Goal: Transaction & Acquisition: Download file/media

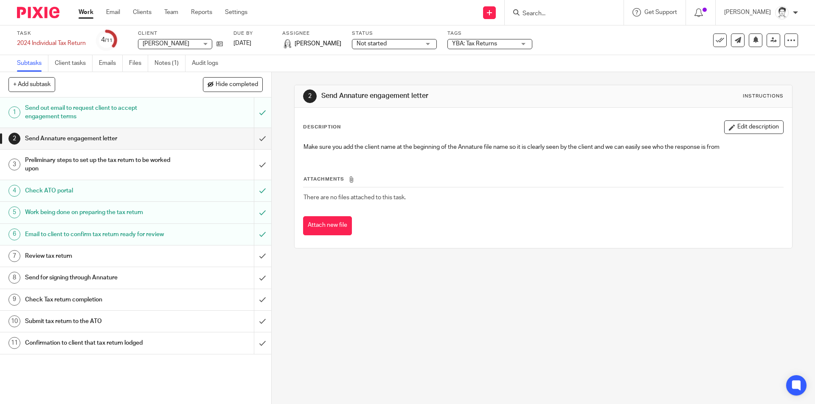
click at [553, 16] on input "Search" at bounding box center [560, 14] width 76 height 8
type input "cogin"
click button "submit" at bounding box center [0, 0] width 0 height 0
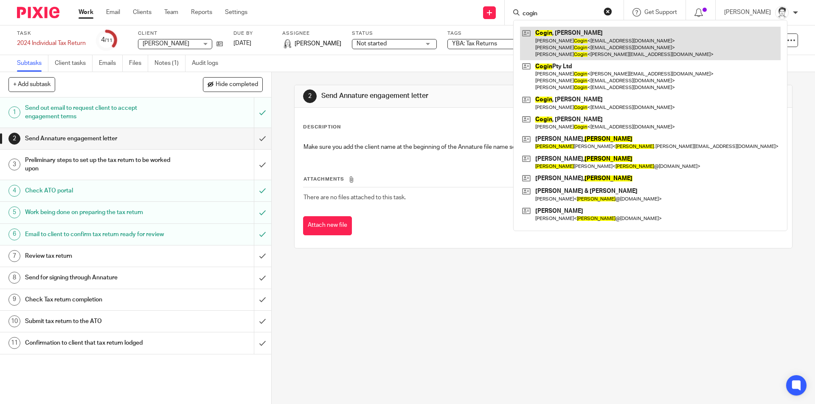
click at [561, 41] on link at bounding box center [650, 44] width 261 height 34
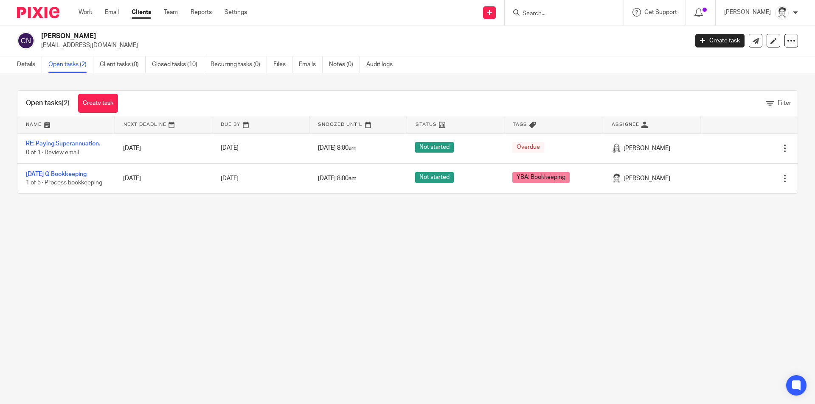
drag, startPoint x: 79, startPoint y: 174, endPoint x: 153, endPoint y: 225, distance: 89.1
click at [79, 175] on link "June 2025 Q Bookkeeping" at bounding box center [56, 174] width 61 height 6
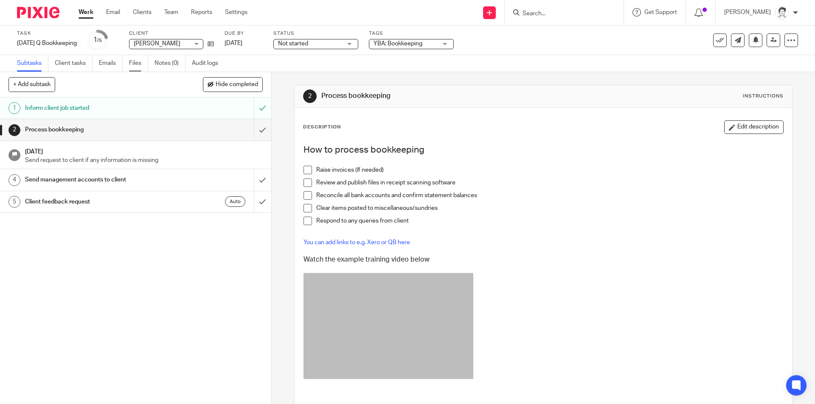
click at [139, 63] on link "Files" at bounding box center [138, 63] width 19 height 17
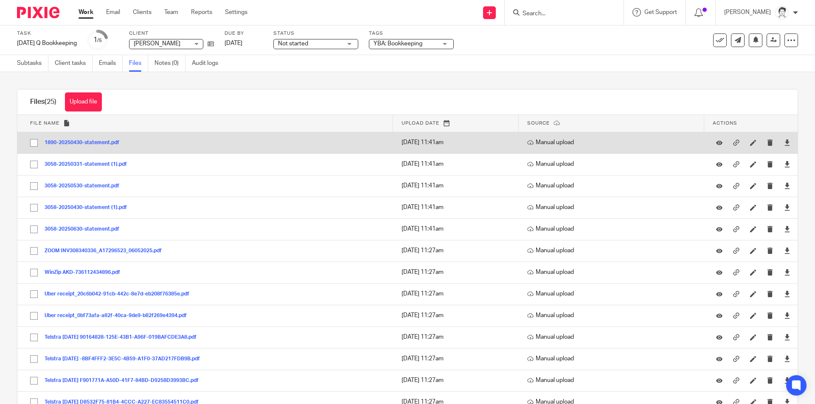
click at [37, 140] on input "checkbox" at bounding box center [34, 143] width 16 height 16
checkbox input "true"
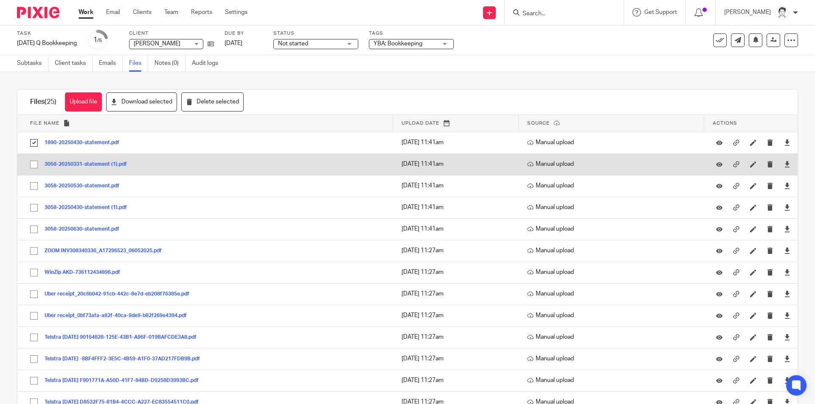
drag, startPoint x: 34, startPoint y: 166, endPoint x: 39, endPoint y: 168, distance: 6.1
click at [35, 165] on input "checkbox" at bounding box center [34, 165] width 16 height 16
checkbox input "true"
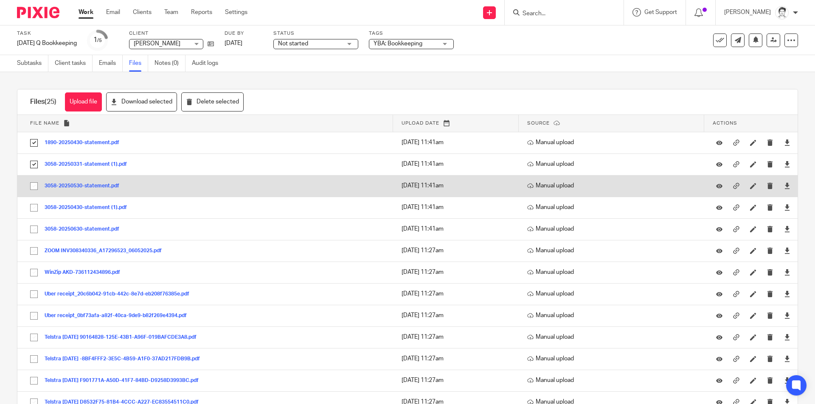
click at [36, 185] on input "checkbox" at bounding box center [34, 186] width 16 height 16
checkbox input "true"
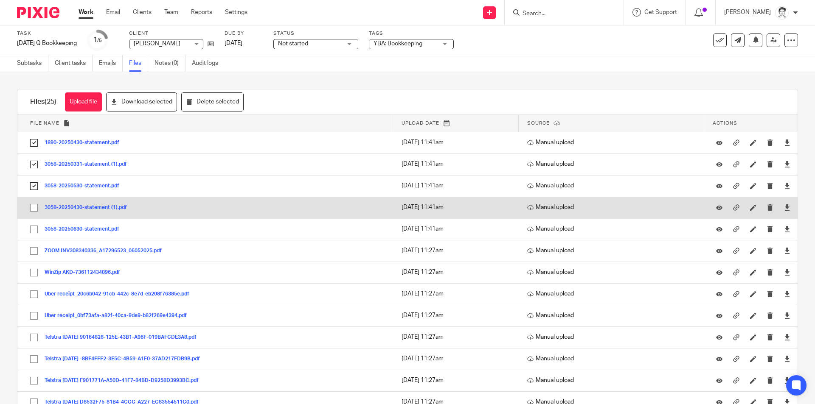
drag, startPoint x: 36, startPoint y: 207, endPoint x: 37, endPoint y: 212, distance: 4.7
click at [36, 208] on input "checkbox" at bounding box center [34, 208] width 16 height 16
checkbox input "true"
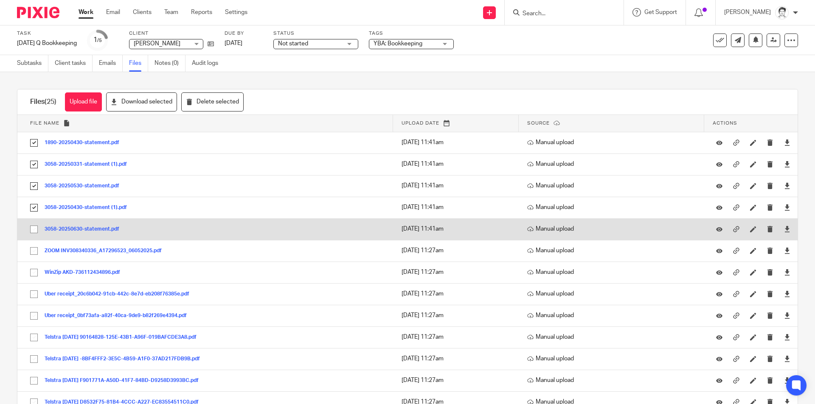
click at [32, 231] on input "checkbox" at bounding box center [34, 230] width 16 height 16
checkbox input "true"
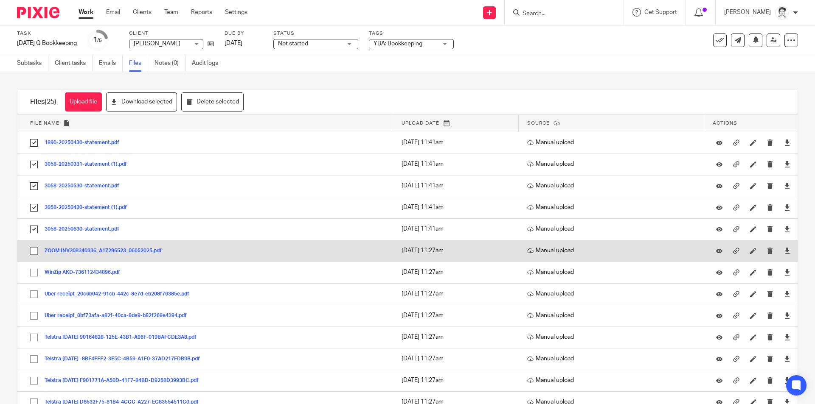
click at [33, 251] on input "checkbox" at bounding box center [34, 251] width 16 height 16
checkbox input "true"
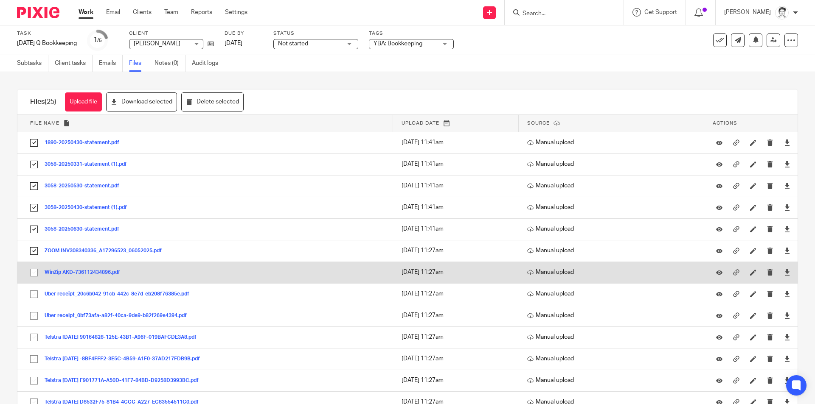
drag, startPoint x: 33, startPoint y: 273, endPoint x: 35, endPoint y: 277, distance: 4.4
click at [34, 275] on input "checkbox" at bounding box center [34, 273] width 16 height 16
checkbox input "true"
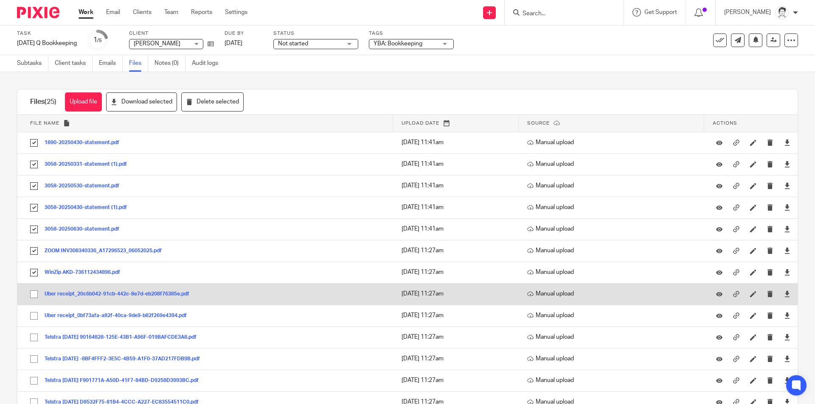
drag, startPoint x: 33, startPoint y: 293, endPoint x: 35, endPoint y: 303, distance: 10.8
click at [33, 296] on input "checkbox" at bounding box center [34, 294] width 16 height 16
checkbox input "true"
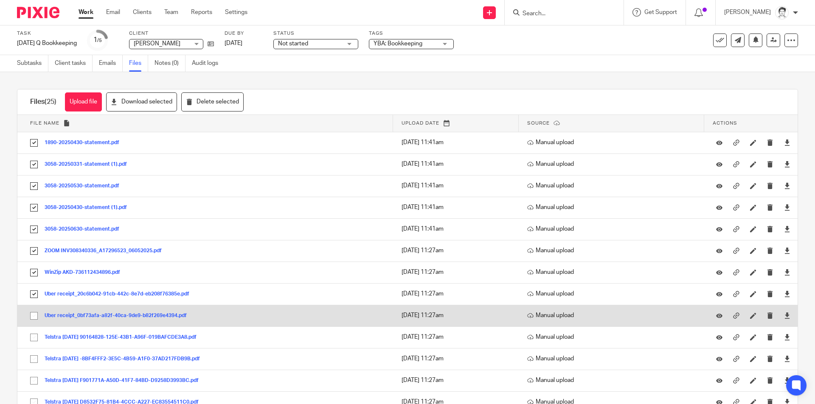
click at [36, 318] on input "checkbox" at bounding box center [34, 316] width 16 height 16
checkbox input "true"
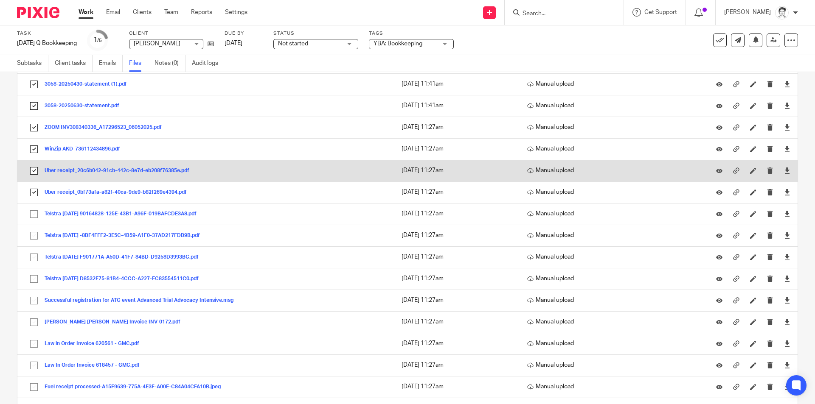
scroll to position [127, 0]
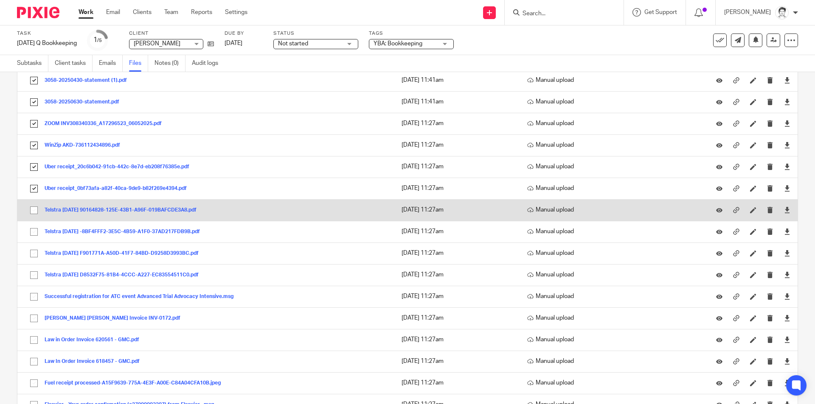
click at [32, 209] on input "checkbox" at bounding box center [34, 210] width 16 height 16
checkbox input "true"
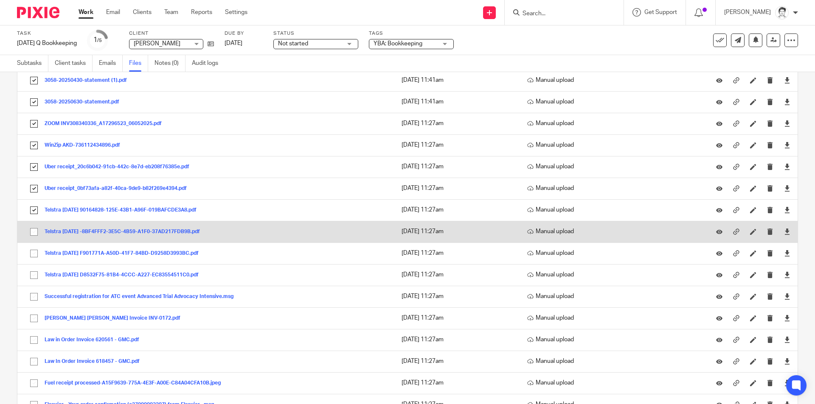
click at [30, 235] on input "checkbox" at bounding box center [34, 232] width 16 height 16
checkbox input "true"
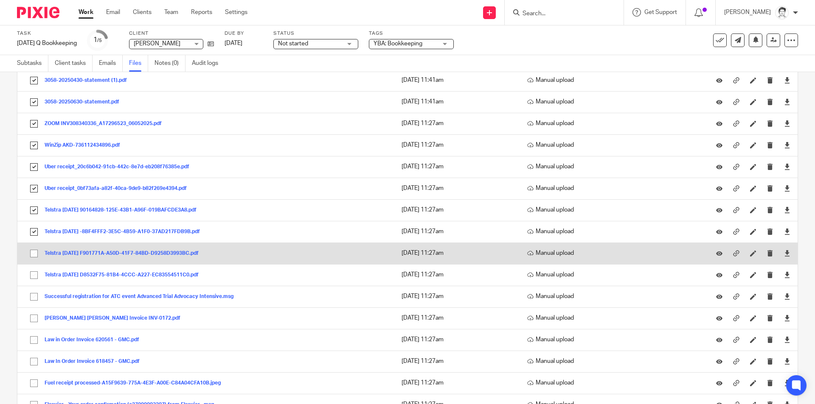
click at [34, 251] on input "checkbox" at bounding box center [34, 254] width 16 height 16
checkbox input "true"
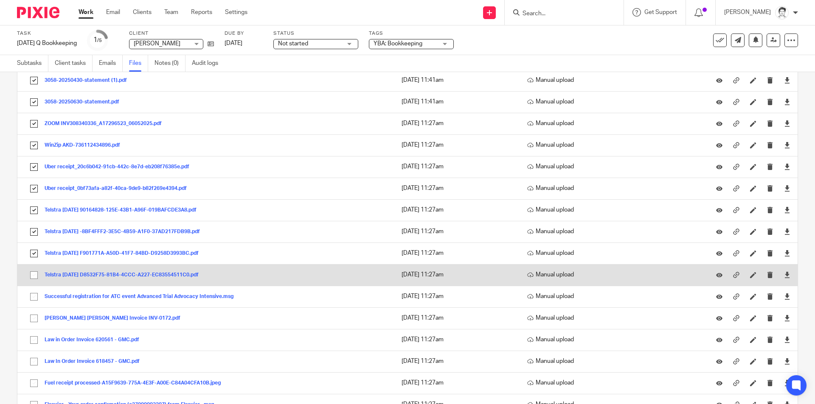
drag, startPoint x: 32, startPoint y: 276, endPoint x: 38, endPoint y: 273, distance: 6.5
click at [33, 276] on input "checkbox" at bounding box center [34, 275] width 16 height 16
checkbox input "true"
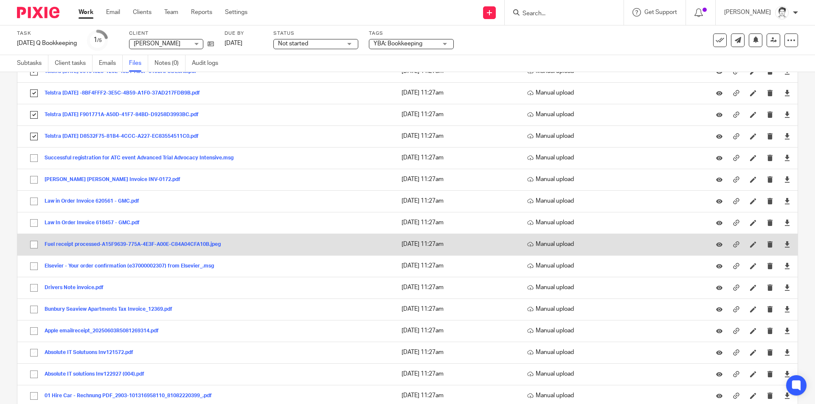
scroll to position [286, 0]
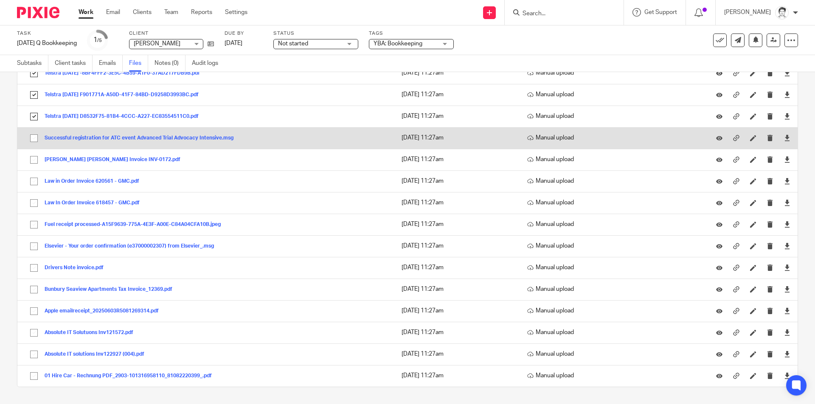
click at [35, 137] on input "checkbox" at bounding box center [34, 138] width 16 height 16
checkbox input "true"
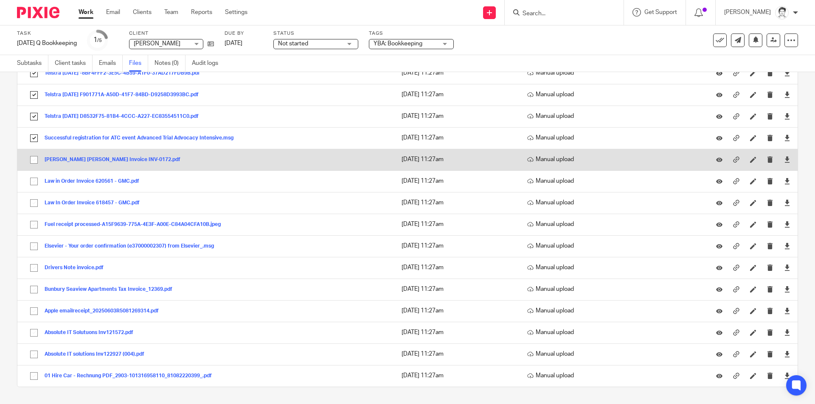
click at [35, 156] on input "checkbox" at bounding box center [34, 160] width 16 height 16
checkbox input "true"
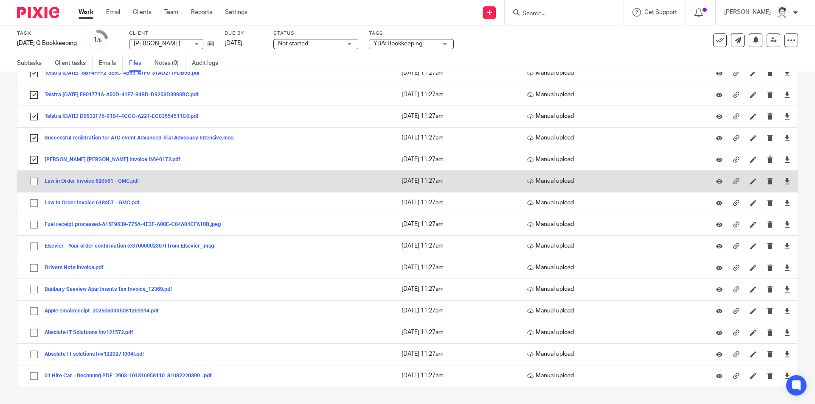
click at [33, 181] on input "checkbox" at bounding box center [34, 182] width 16 height 16
checkbox input "true"
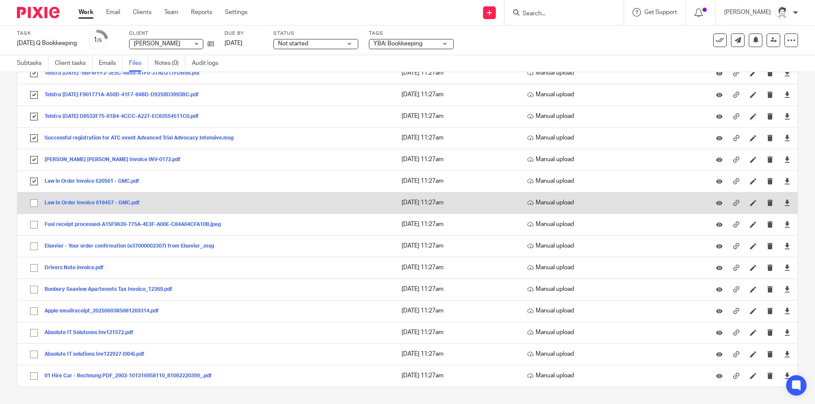
drag, startPoint x: 32, startPoint y: 203, endPoint x: 38, endPoint y: 211, distance: 9.7
click at [33, 203] on input "checkbox" at bounding box center [34, 203] width 16 height 16
checkbox input "true"
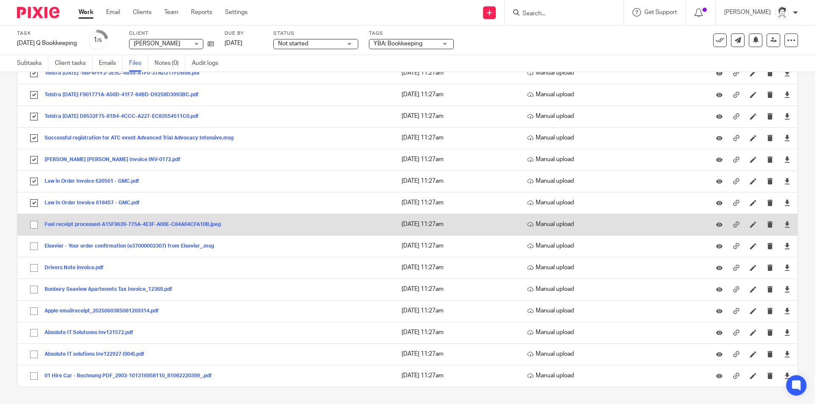
click at [33, 225] on input "checkbox" at bounding box center [34, 225] width 16 height 16
checkbox input "true"
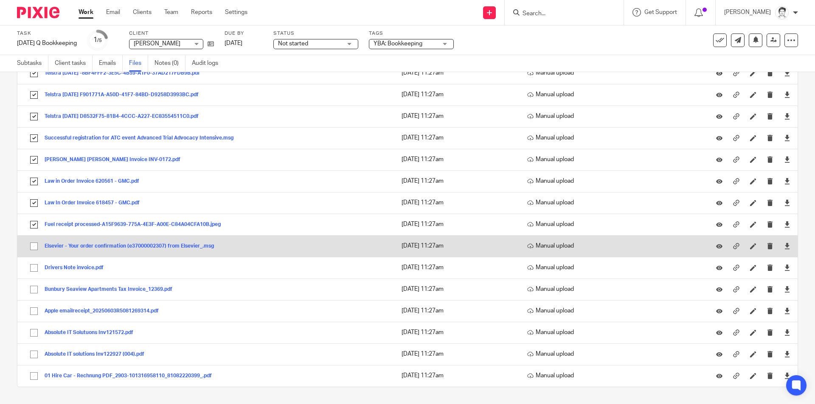
click at [31, 246] on input "checkbox" at bounding box center [34, 247] width 16 height 16
checkbox input "true"
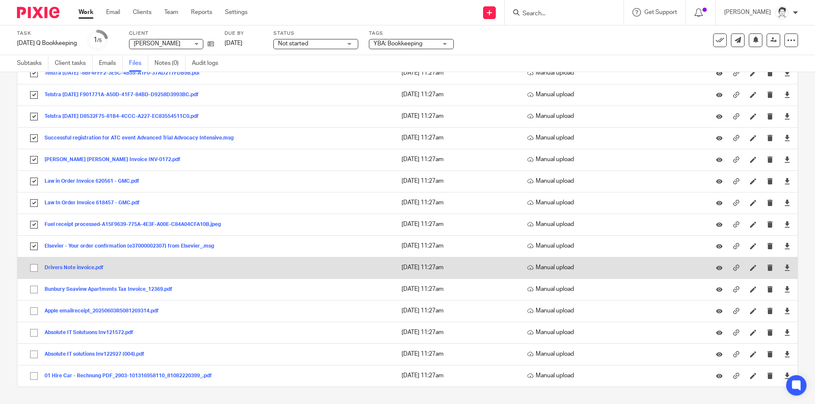
drag, startPoint x: 33, startPoint y: 268, endPoint x: 34, endPoint y: 277, distance: 9.3
click at [34, 270] on input "checkbox" at bounding box center [34, 268] width 16 height 16
checkbox input "true"
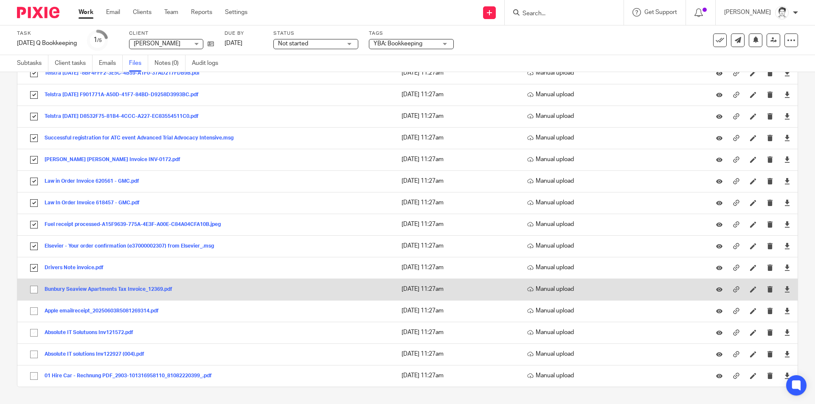
drag, startPoint x: 34, startPoint y: 289, endPoint x: 35, endPoint y: 296, distance: 7.3
click at [35, 289] on input "checkbox" at bounding box center [34, 290] width 16 height 16
checkbox input "true"
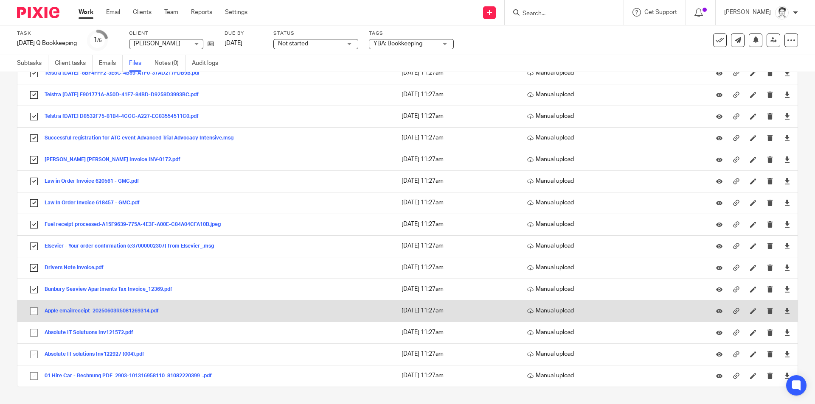
click at [31, 312] on input "checkbox" at bounding box center [34, 311] width 16 height 16
checkbox input "true"
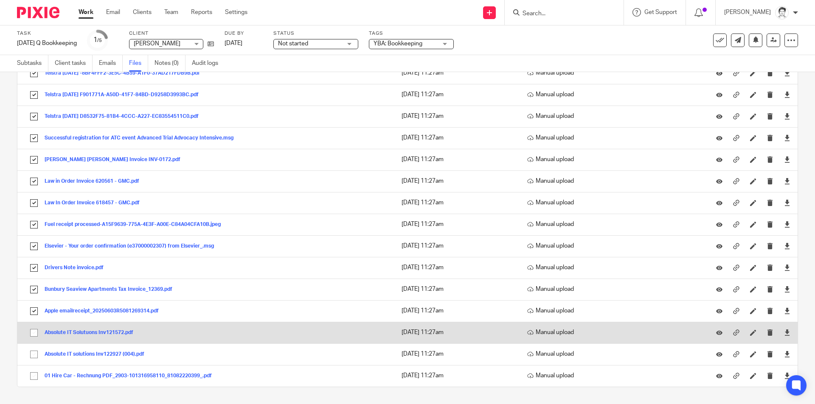
click at [37, 332] on input "checkbox" at bounding box center [34, 333] width 16 height 16
checkbox input "true"
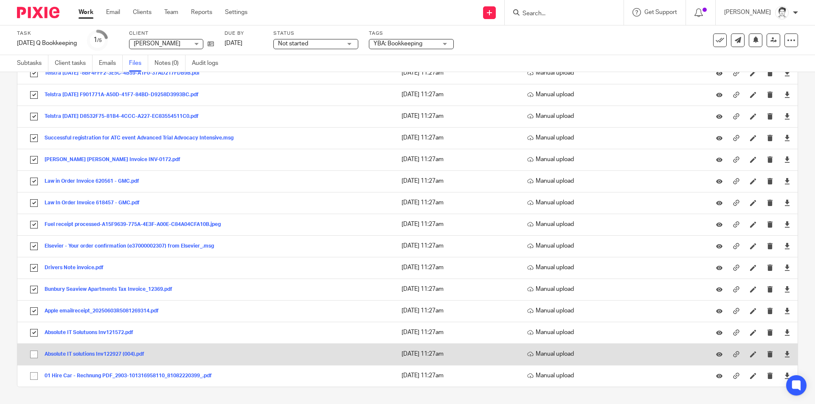
click at [36, 355] on input "checkbox" at bounding box center [34, 355] width 16 height 16
checkbox input "true"
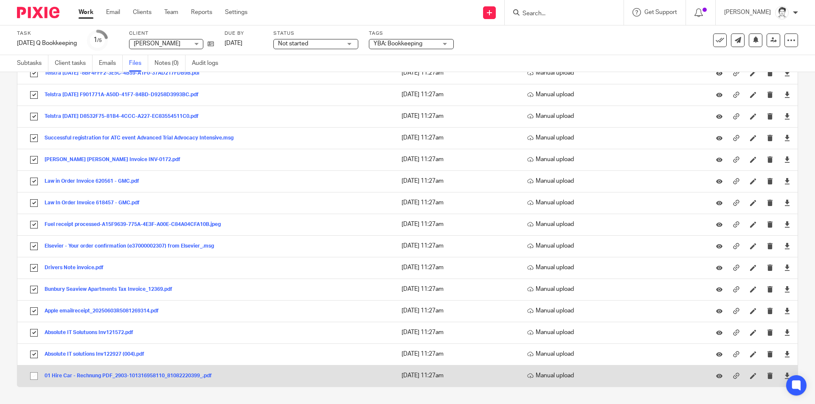
click at [38, 378] on input "checkbox" at bounding box center [34, 376] width 16 height 16
checkbox input "true"
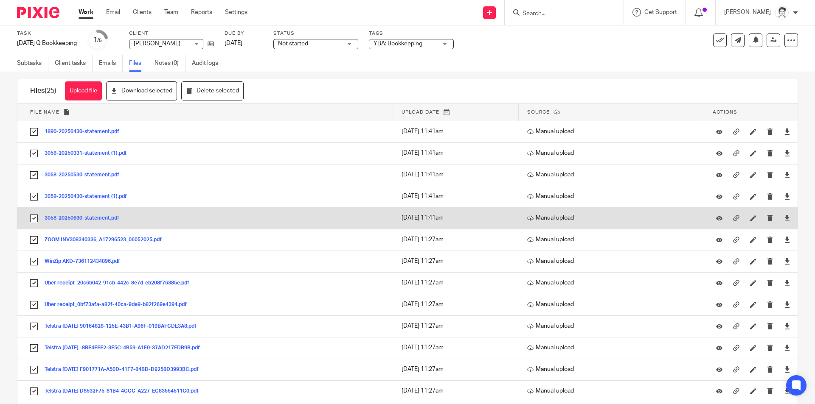
scroll to position [0, 0]
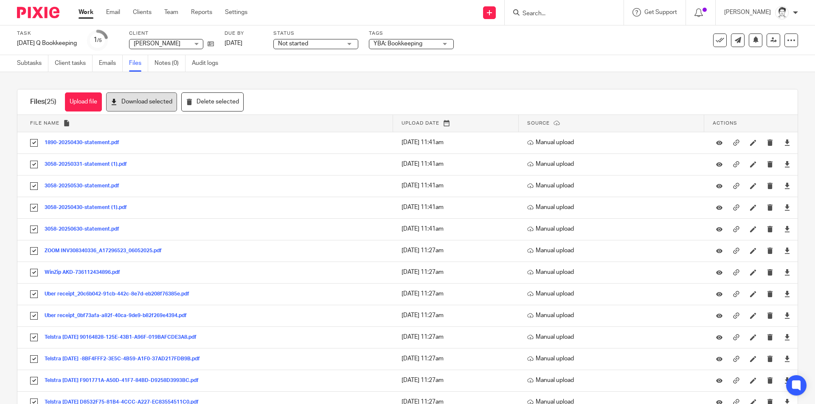
click at [155, 104] on button "Download selected" at bounding box center [141, 102] width 71 height 19
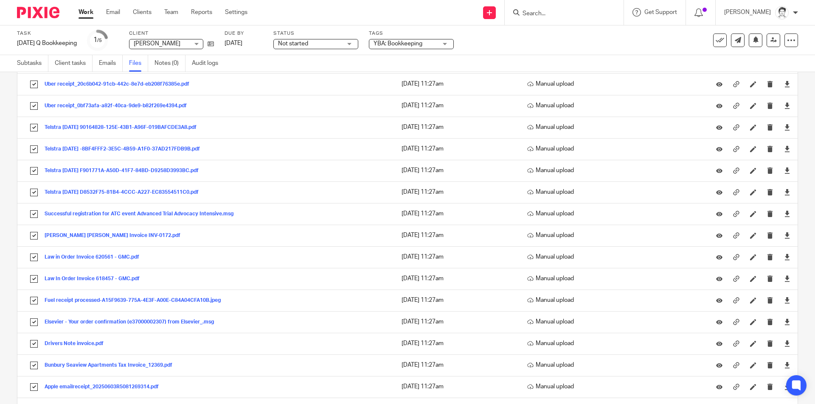
scroll to position [116, 0]
